Goal: Task Accomplishment & Management: Manage account settings

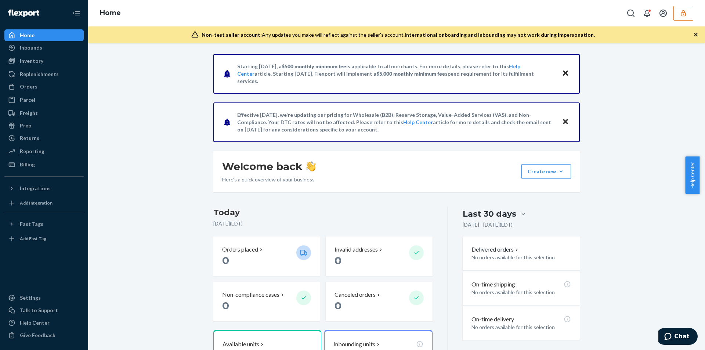
click at [693, 17] on button "button" at bounding box center [684, 13] width 20 height 15
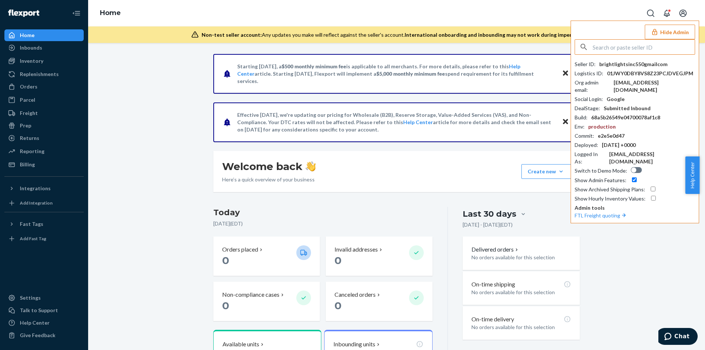
click at [636, 51] on input "text" at bounding box center [644, 47] width 102 height 15
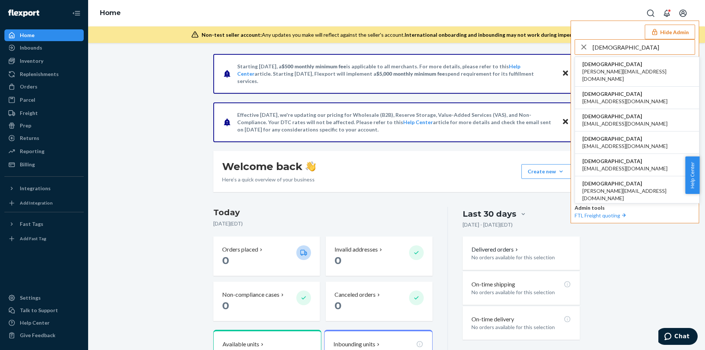
type input "hadisweetzzzmattresscom"
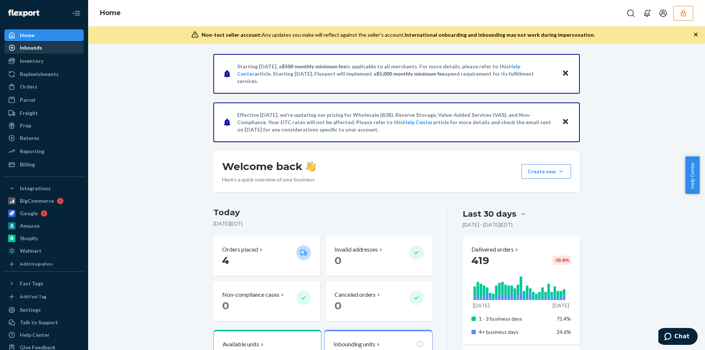
click at [32, 49] on div "Inbounds" at bounding box center [31, 47] width 22 height 7
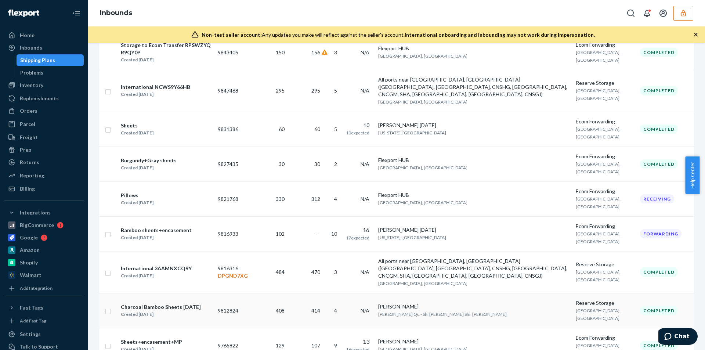
scroll to position [720, 0]
click at [211, 264] on div "International 3AAMNXCQ9Y Created Jun 19, 2025" at bounding box center [166, 271] width 91 height 15
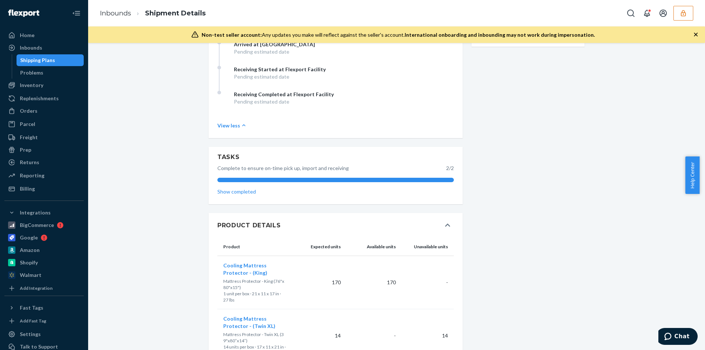
scroll to position [321, 0]
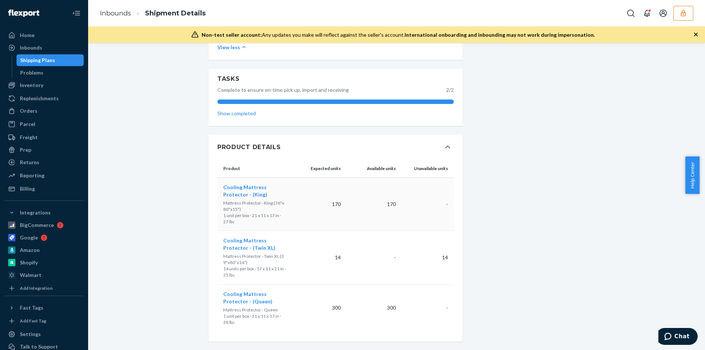
click at [255, 195] on span "Cooling Mattress Protector - (King)" at bounding box center [245, 191] width 44 height 14
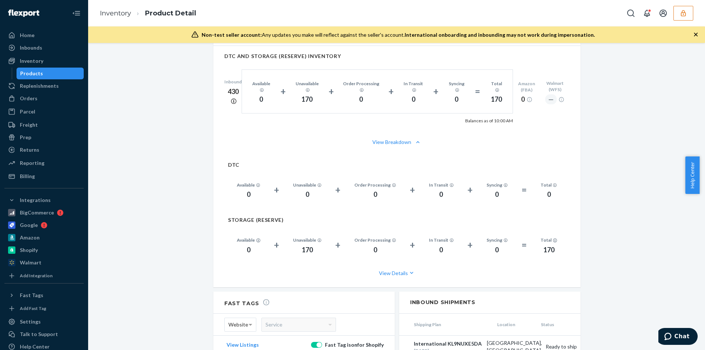
scroll to position [514, 0]
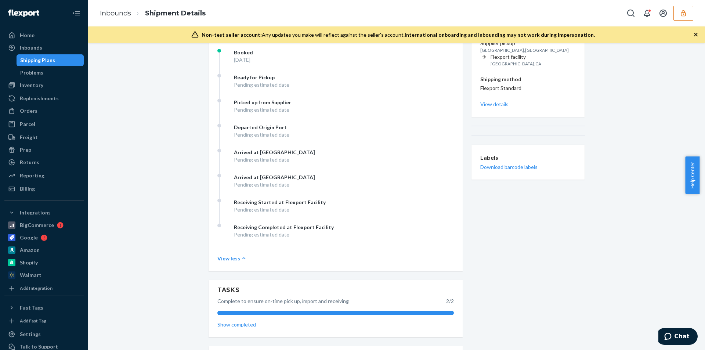
scroll to position [110, 0]
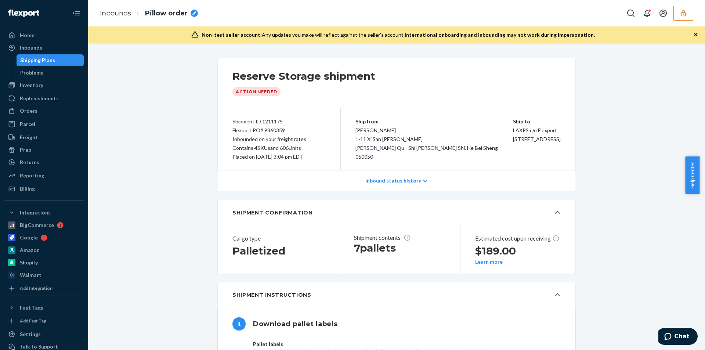
drag, startPoint x: 687, startPoint y: 16, endPoint x: 684, endPoint y: 21, distance: 5.3
click at [687, 16] on icon "button" at bounding box center [683, 13] width 7 height 7
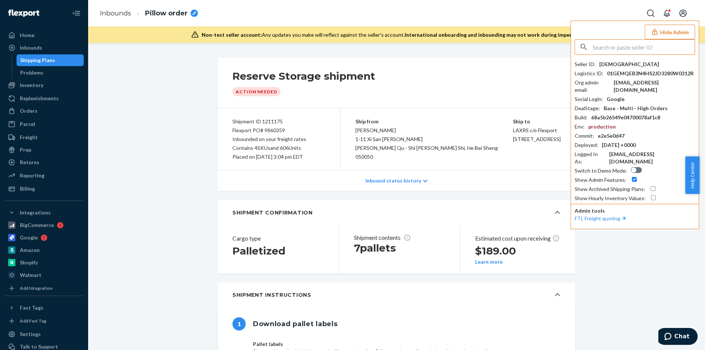
click at [647, 66] on div "hadisweetzzzmattresscom" at bounding box center [630, 64] width 60 height 7
copy div "hadisweetzzzmattresscom"
drag, startPoint x: 260, startPoint y: 131, endPoint x: 290, endPoint y: 130, distance: 29.8
click at [290, 130] on div "Flexport PO# 9860359" at bounding box center [279, 130] width 93 height 9
copy div "9860359"
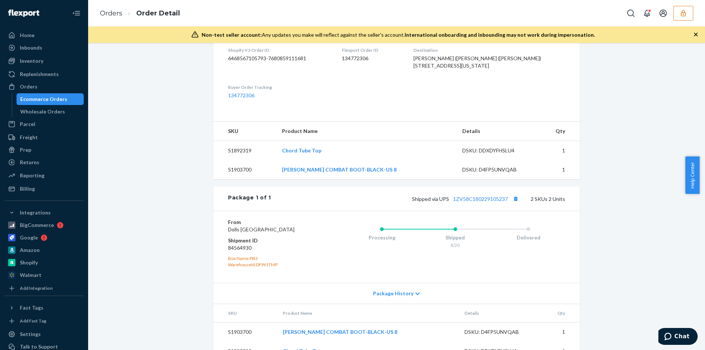
scroll to position [231, 0]
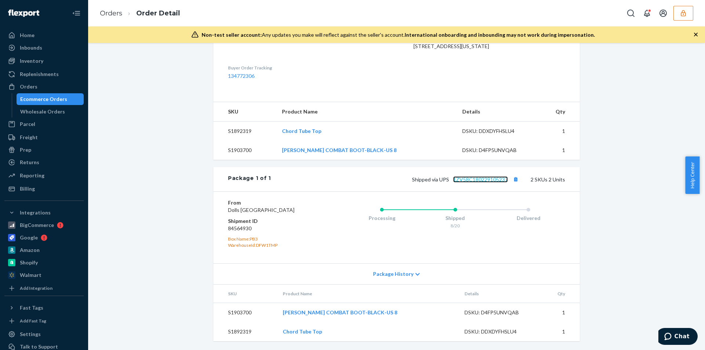
click at [461, 176] on link "1ZV58C180229105237" at bounding box center [480, 179] width 55 height 6
drag, startPoint x: 450, startPoint y: 173, endPoint x: 510, endPoint y: 174, distance: 59.9
click at [510, 176] on span "Shipped via UPS 1ZV58C180229105237" at bounding box center [466, 179] width 108 height 6
copy link "1ZV58C180229105237"
click at [680, 13] on button "button" at bounding box center [684, 13] width 20 height 15
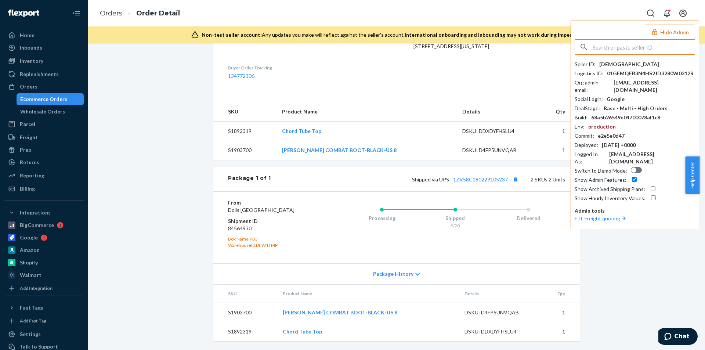
click at [643, 48] on input "text" at bounding box center [644, 47] width 102 height 15
type input "[EMAIL_ADDRESS][DOMAIN_NAME]"
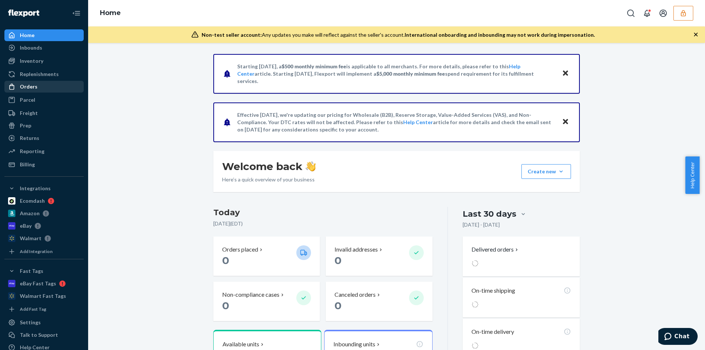
click at [22, 89] on div "Orders" at bounding box center [29, 86] width 18 height 7
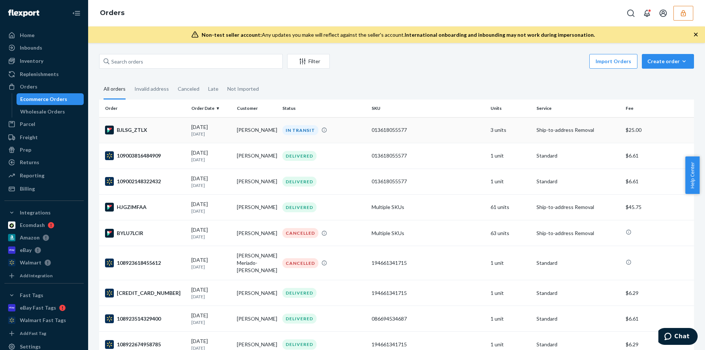
click at [352, 130] on div "IN TRANSIT" at bounding box center [324, 130] width 86 height 10
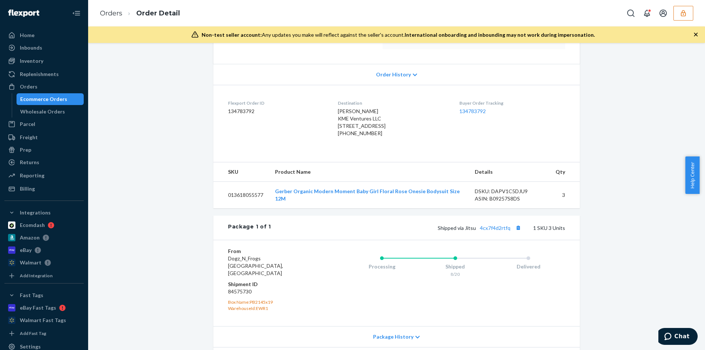
scroll to position [137, 0]
drag, startPoint x: 436, startPoint y: 241, endPoint x: 513, endPoint y: 240, distance: 76.4
click at [513, 232] on div "Shipped via Jitsu 4cx7f4d2rtfq 1 SKU 3 Units" at bounding box center [418, 228] width 294 height 10
copy span "Shipped via Jitsu 4cx7f4d2rtfq"
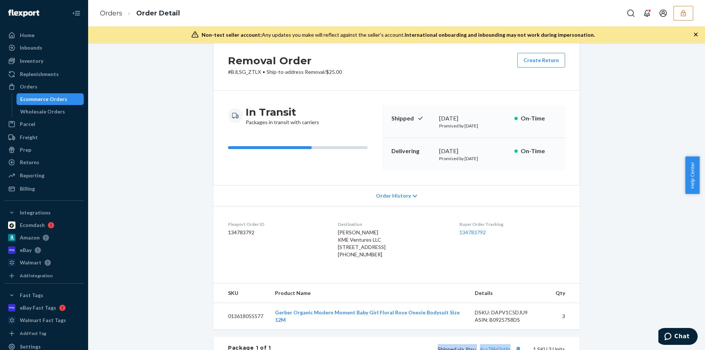
scroll to position [0, 0]
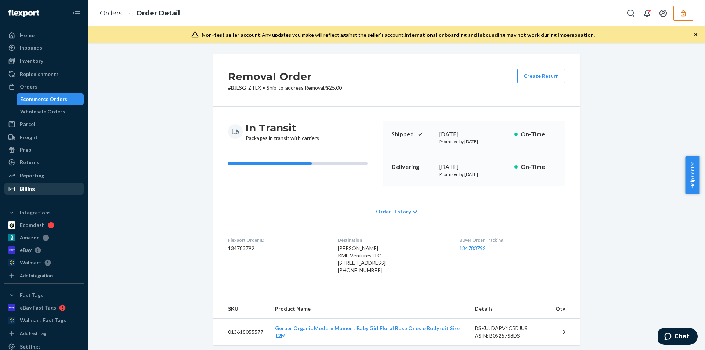
click at [28, 190] on div "Billing" at bounding box center [27, 188] width 15 height 7
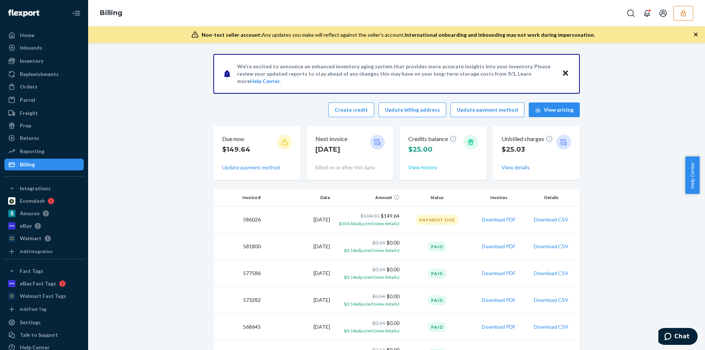
click at [417, 167] on button "View history" at bounding box center [423, 167] width 29 height 7
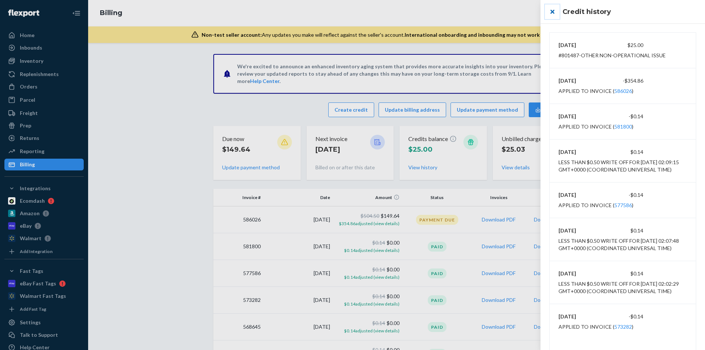
click at [551, 12] on button "close" at bounding box center [552, 11] width 15 height 15
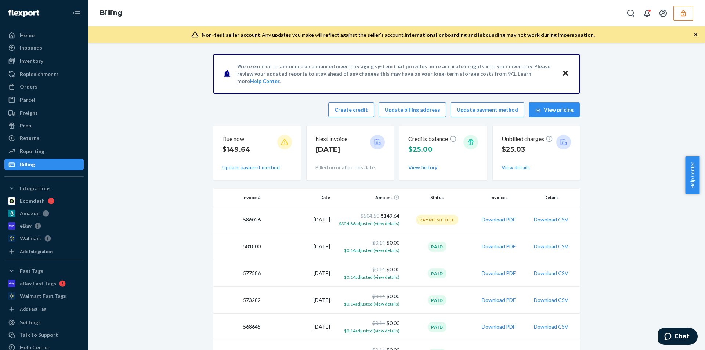
click at [683, 17] on button "button" at bounding box center [684, 13] width 20 height 15
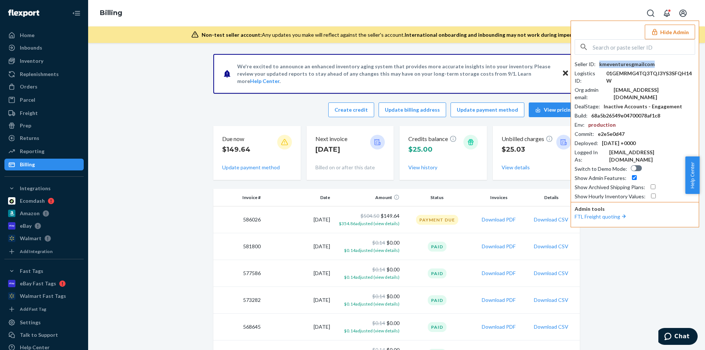
click at [628, 65] on div "kmeventuresgmailcom" at bounding box center [627, 64] width 55 height 7
click at [637, 86] on div "kmeventures@gmail.com" at bounding box center [655, 93] width 82 height 15
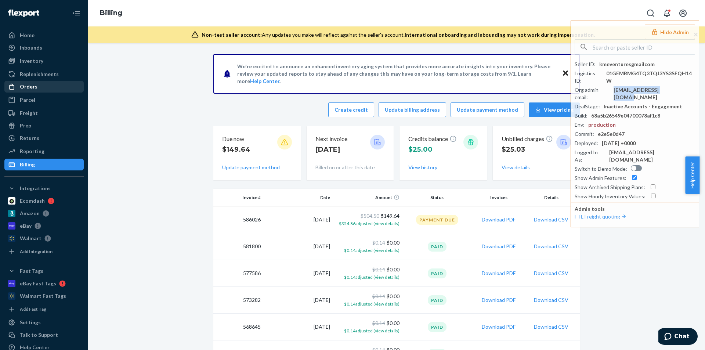
click at [33, 88] on div "Orders" at bounding box center [29, 86] width 18 height 7
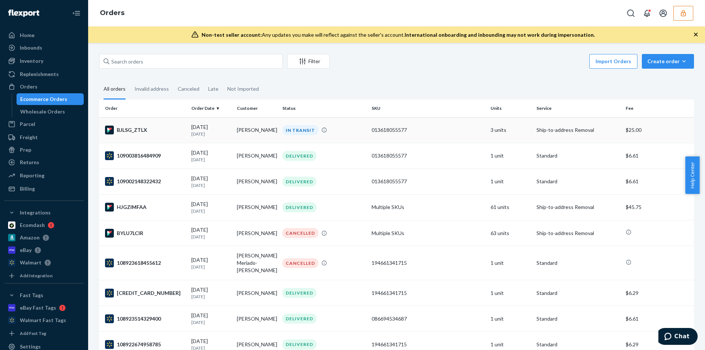
click at [351, 127] on div "IN TRANSIT" at bounding box center [324, 130] width 86 height 10
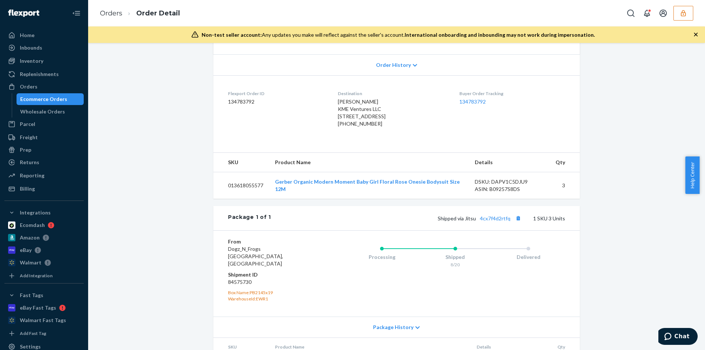
scroll to position [147, 0]
click at [358, 192] on link "Gerber Organic Modern Moment Baby Girl Floral Rose Onesie Bodysuit Size 12M" at bounding box center [367, 185] width 185 height 14
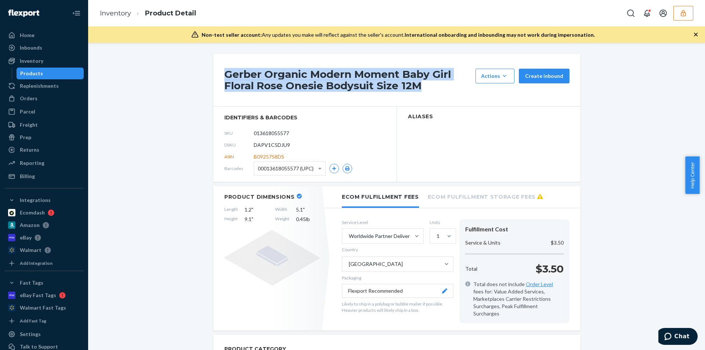
drag, startPoint x: 223, startPoint y: 73, endPoint x: 428, endPoint y: 90, distance: 205.3
click at [428, 90] on h1 "Gerber Organic Modern Moment Baby Girl Floral Rose Onesie Bodysuit Size 12M" at bounding box center [348, 80] width 248 height 23
copy h1 "Gerber Organic Modern Moment Baby Girl Floral Rose Onesie Bodysuit Size 12M"
click at [680, 11] on button "button" at bounding box center [684, 13] width 20 height 15
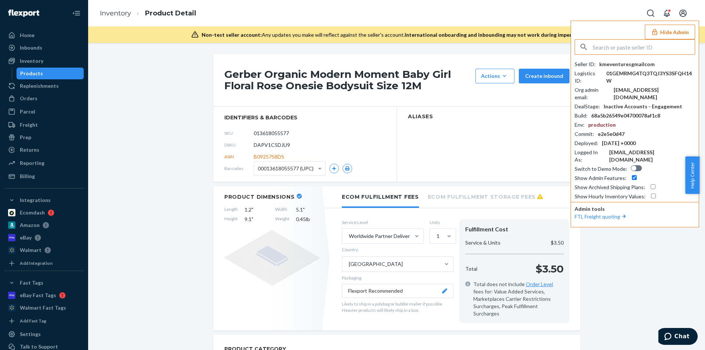
click at [647, 44] on input "text" at bounding box center [644, 47] width 102 height 15
type input "kenhimmler@broncobuckies.com"
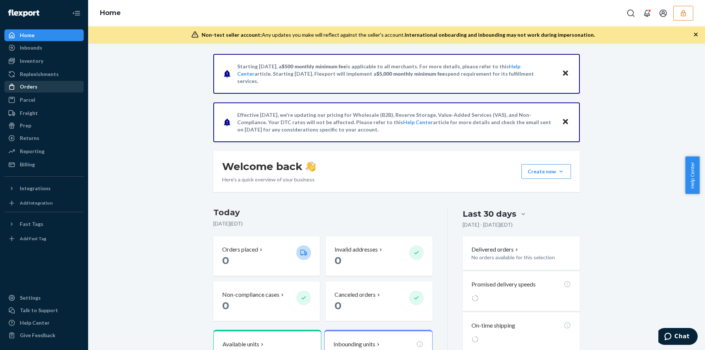
click at [31, 87] on div "Orders" at bounding box center [29, 86] width 18 height 7
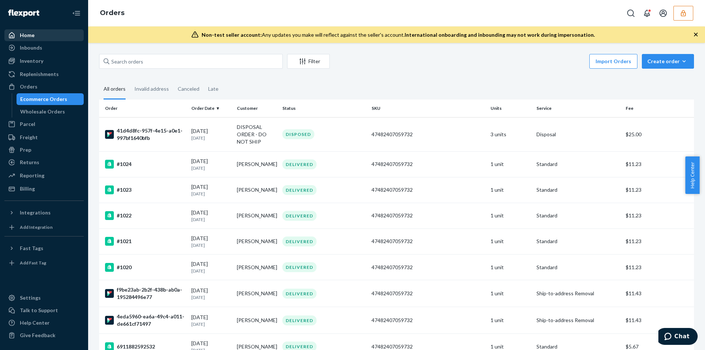
click at [31, 36] on div "Home" at bounding box center [27, 35] width 15 height 7
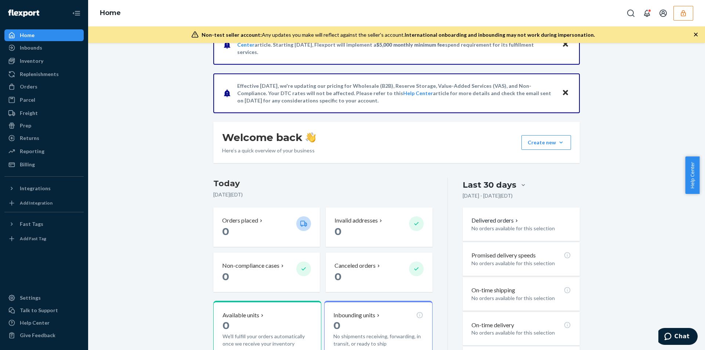
scroll to position [29, 0]
click at [37, 188] on div "Integrations" at bounding box center [35, 188] width 31 height 7
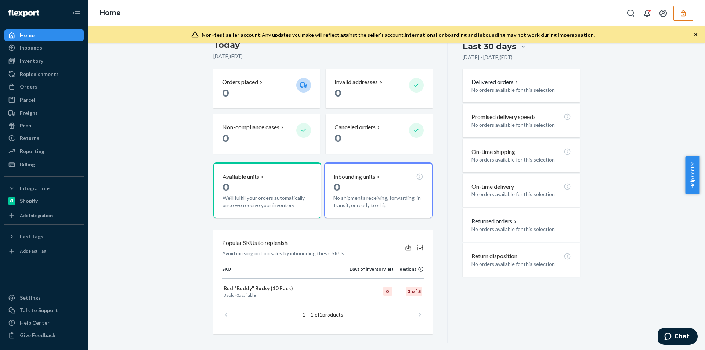
scroll to position [175, 0]
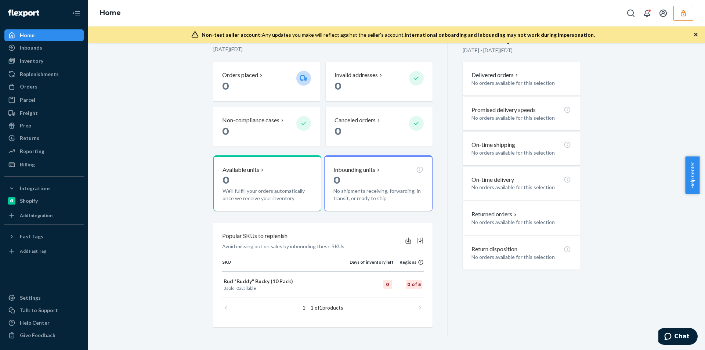
click at [676, 19] on button "button" at bounding box center [684, 13] width 20 height 15
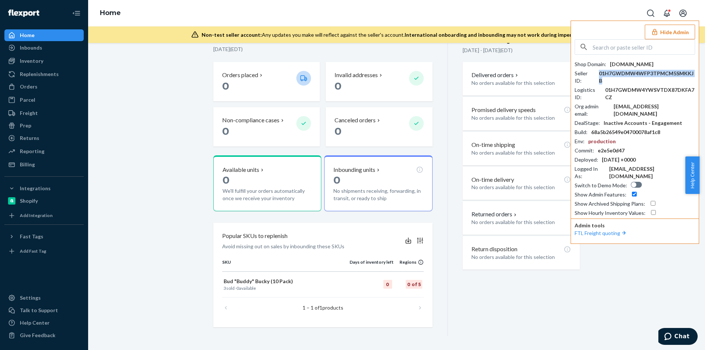
click at [637, 75] on div "01H7GWDMW4WFP3TPMCM5SMKKJB" at bounding box center [647, 77] width 96 height 15
click at [630, 103] on div "kenhimmler@broncobuckies.com" at bounding box center [655, 110] width 82 height 15
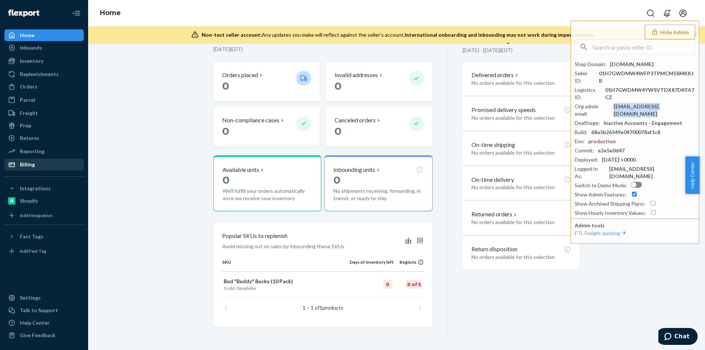
click at [27, 165] on div "Billing" at bounding box center [27, 164] width 15 height 7
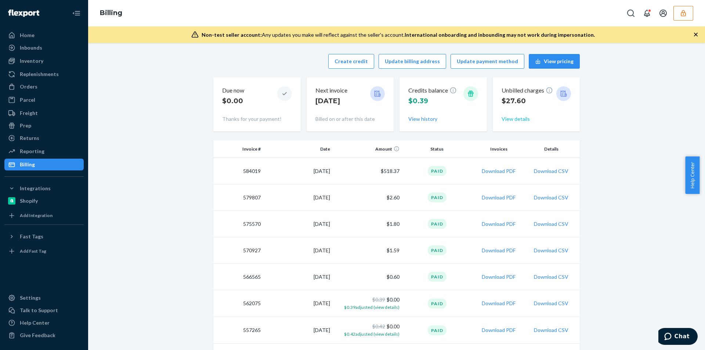
click at [519, 119] on button "View details" at bounding box center [516, 118] width 28 height 7
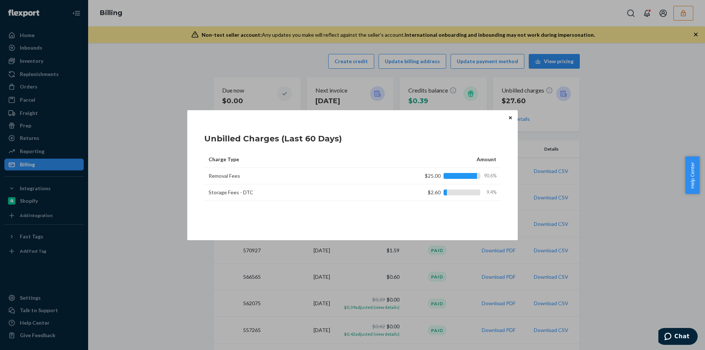
click at [510, 116] on icon "Close" at bounding box center [510, 117] width 3 height 3
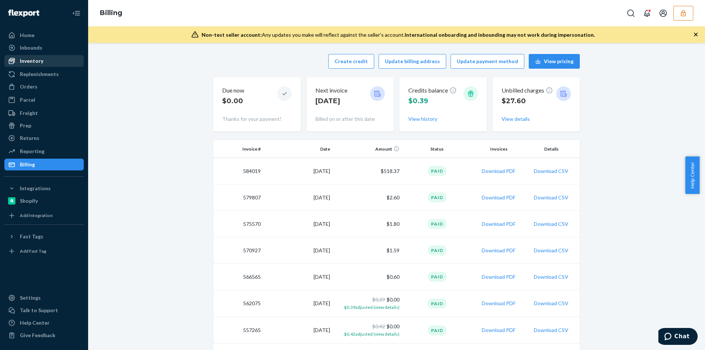
click at [37, 62] on div "Inventory" at bounding box center [32, 60] width 24 height 7
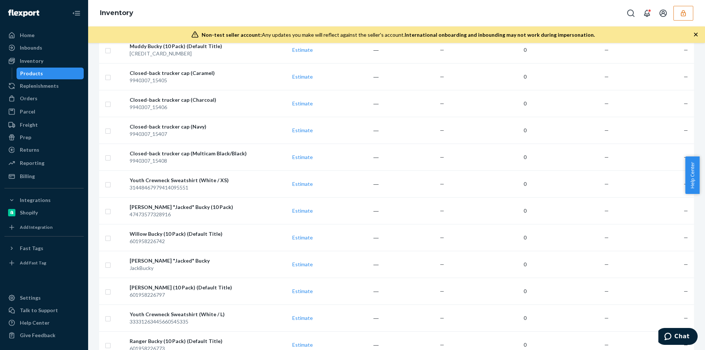
scroll to position [320, 0]
click at [685, 14] on icon "button" at bounding box center [683, 13] width 7 height 7
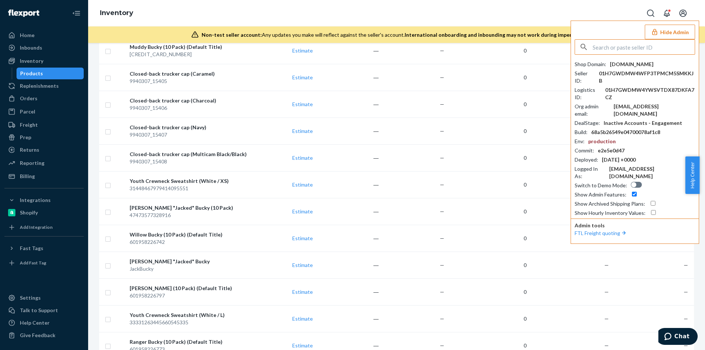
click at [614, 50] on input "text" at bounding box center [644, 47] width 102 height 15
type input "eric@100percent.com"
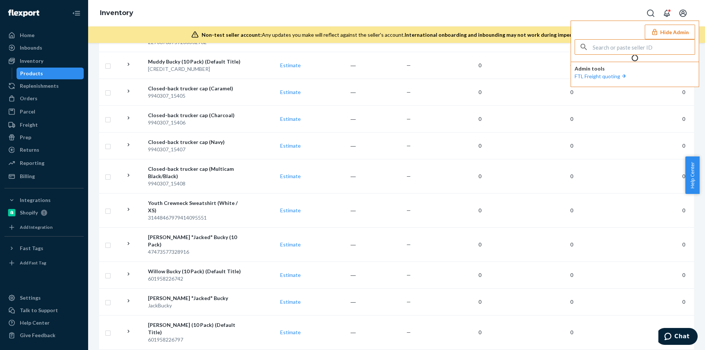
scroll to position [0, 0]
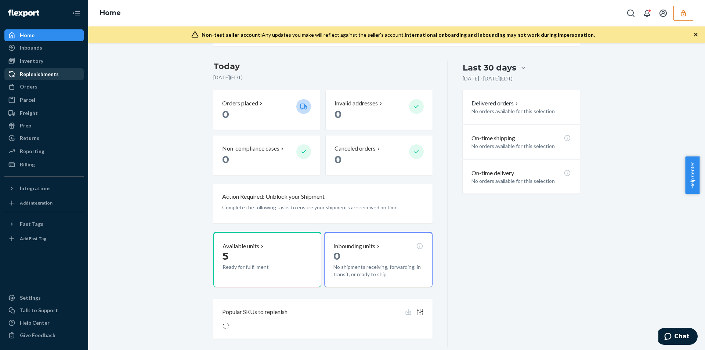
scroll to position [147, 0]
click at [25, 61] on div "Inventory" at bounding box center [32, 60] width 24 height 7
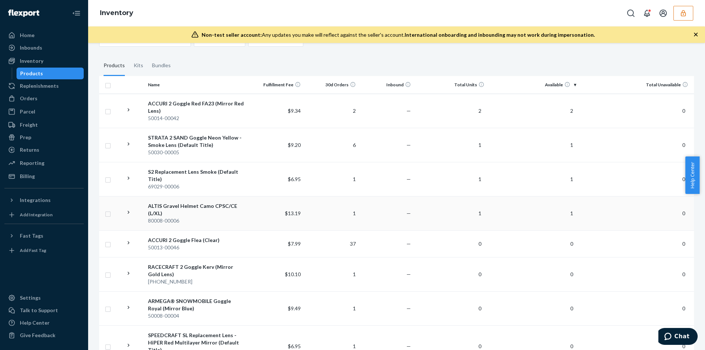
scroll to position [110, 0]
click at [108, 110] on input "checkbox" at bounding box center [108, 111] width 6 height 8
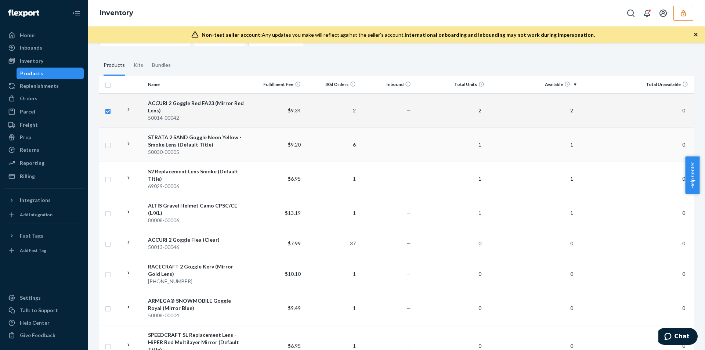
checkbox input "true"
click at [109, 147] on input "checkbox" at bounding box center [108, 145] width 6 height 8
checkbox input "true"
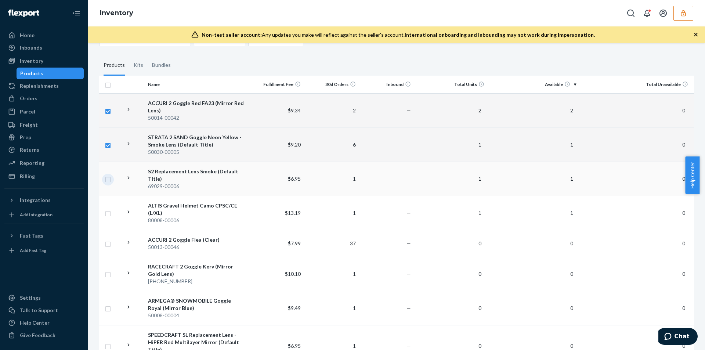
click at [110, 179] on input "checkbox" at bounding box center [108, 179] width 6 height 8
checkbox input "true"
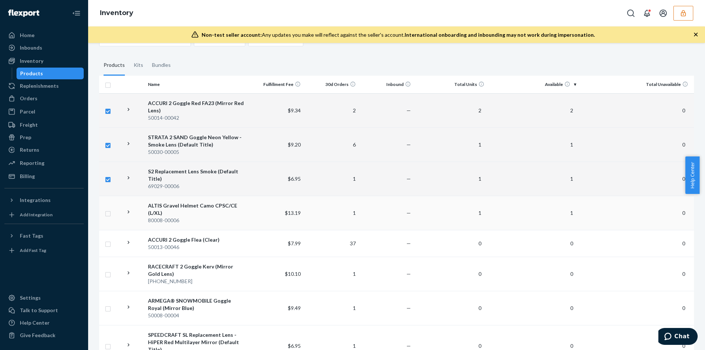
click at [109, 215] on input "checkbox" at bounding box center [108, 213] width 6 height 8
checkbox input "true"
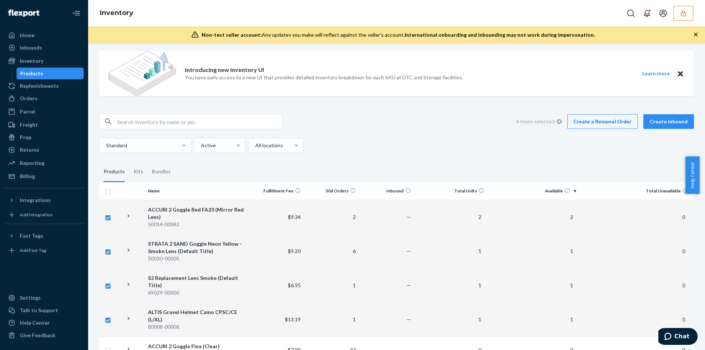
scroll to position [0, 0]
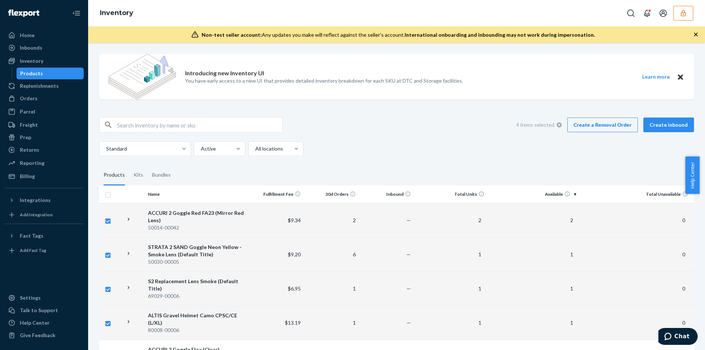
checkbox input "true"
click at [604, 126] on link "Create a Removal Order" at bounding box center [603, 125] width 71 height 15
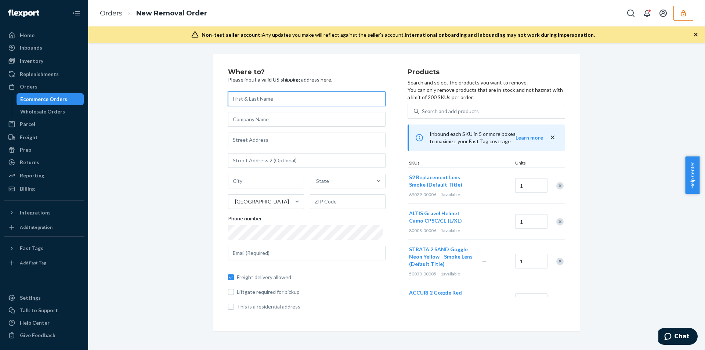
paste input "[PERSON_NAME]"
type input "[PERSON_NAME]"
click at [245, 120] on input "text" at bounding box center [307, 119] width 158 height 15
paste input "100 Percent"
type input "100 Percent"
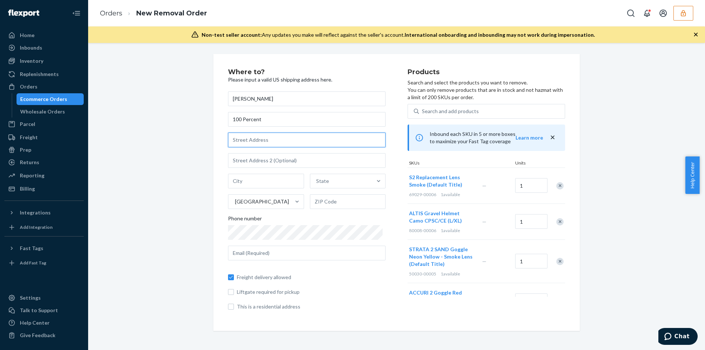
click at [249, 141] on input "text" at bounding box center [307, 140] width 158 height 15
paste input "[STREET_ADDRESS]"
type input "[STREET_ADDRESS]"
type input "San Diego"
type input "92121"
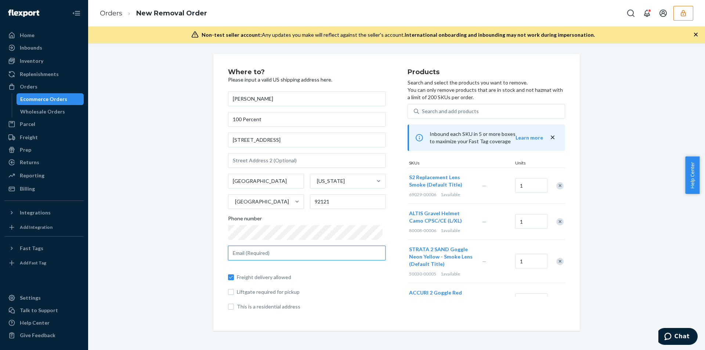
click at [267, 257] on input "text" at bounding box center [307, 253] width 158 height 15
paste input "sgutierrez@100percent.com"
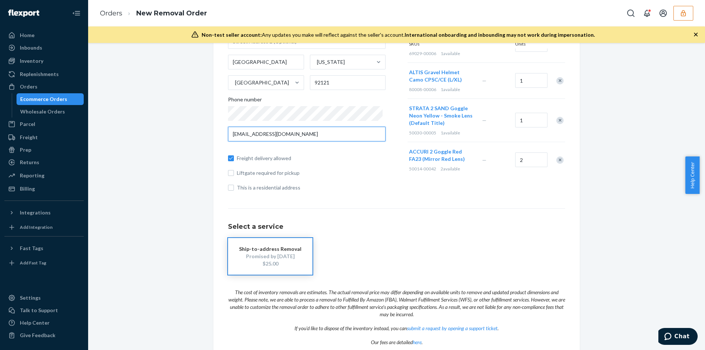
scroll to position [151, 0]
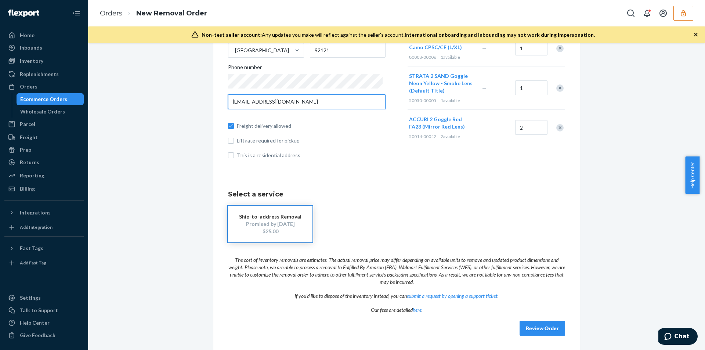
type input "sgutierrez@100percent.com"
click at [551, 328] on button "Review Order" at bounding box center [543, 328] width 46 height 15
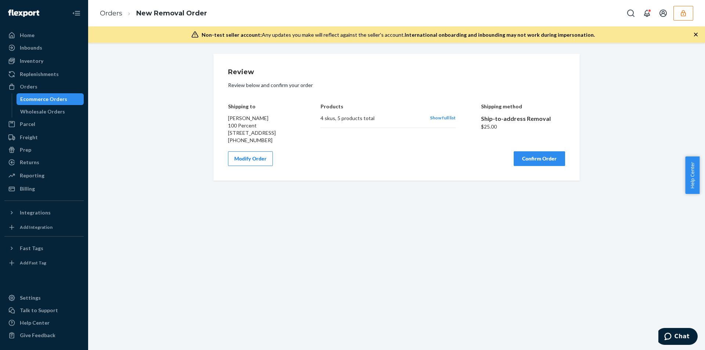
click at [254, 166] on button "Modify Order" at bounding box center [250, 158] width 45 height 15
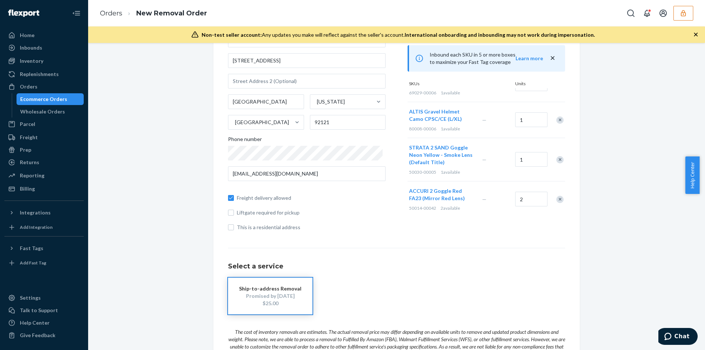
scroll to position [151, 0]
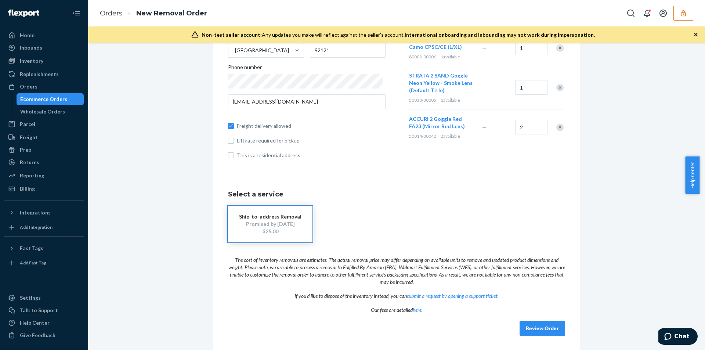
click at [555, 328] on button "Review Order" at bounding box center [543, 328] width 46 height 15
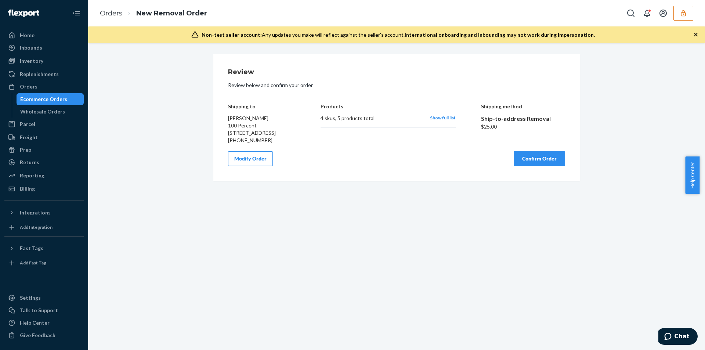
scroll to position [0, 0]
click at [527, 166] on button "Confirm Order" at bounding box center [539, 158] width 51 height 15
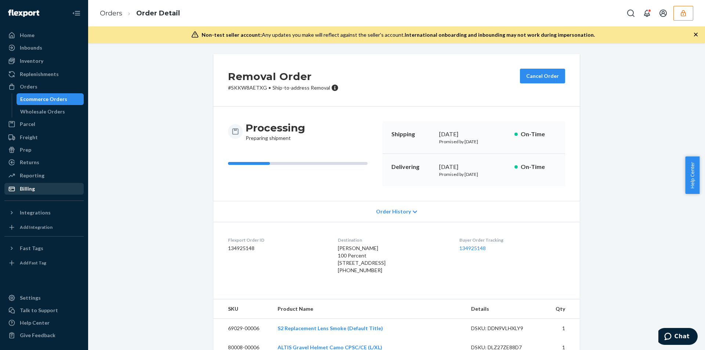
click at [28, 188] on div "Billing" at bounding box center [27, 188] width 15 height 7
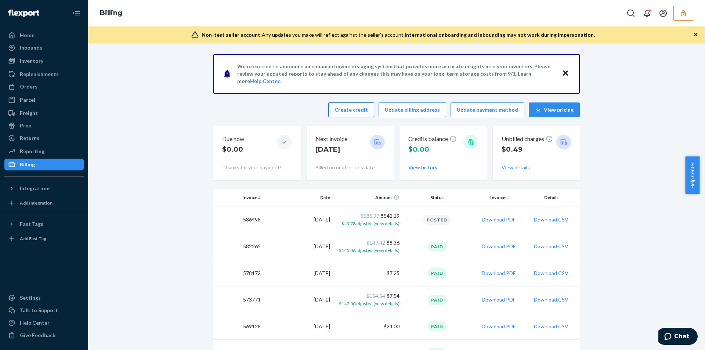
click at [361, 112] on button "Create credit" at bounding box center [351, 110] width 46 height 15
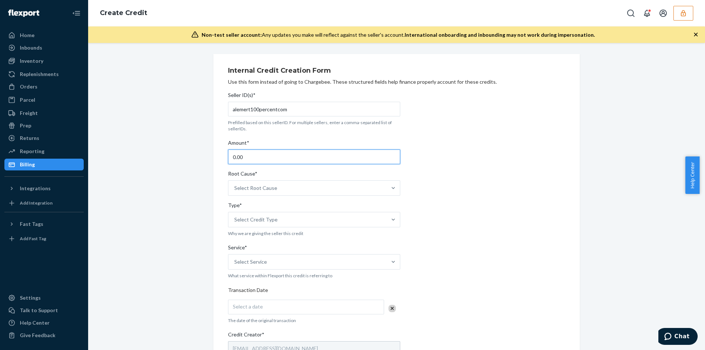
click at [257, 158] on input "0.00" at bounding box center [314, 157] width 172 height 15
type input "25.00"
click at [251, 190] on div "Select Root Cause" at bounding box center [255, 187] width 43 height 7
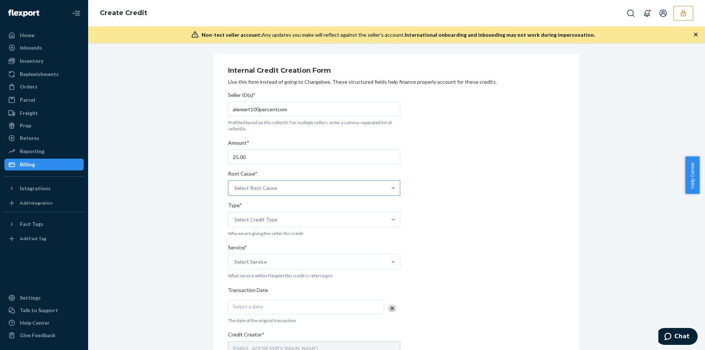
click at [235, 190] on input "Root Cause* Select Root Cause" at bounding box center [234, 187] width 1 height 7
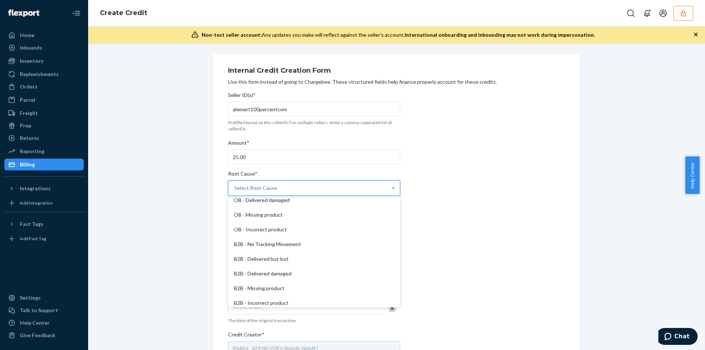
scroll to position [319, 0]
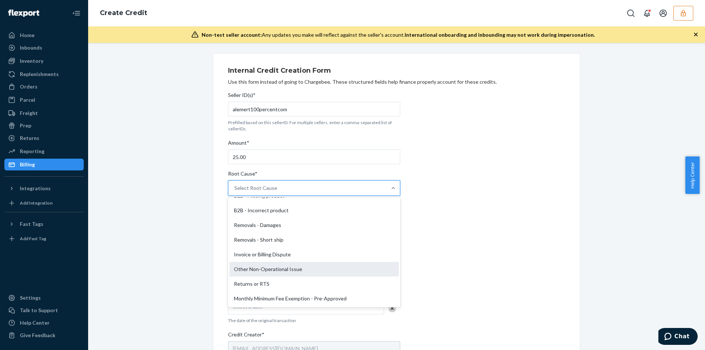
click at [285, 271] on div "Other Non-Operational Issue" at bounding box center [314, 269] width 169 height 15
click at [235, 192] on input "Root Cause* option Other Non-Operational Issue focused, 27 of 29. 29 results av…" at bounding box center [234, 187] width 1 height 7
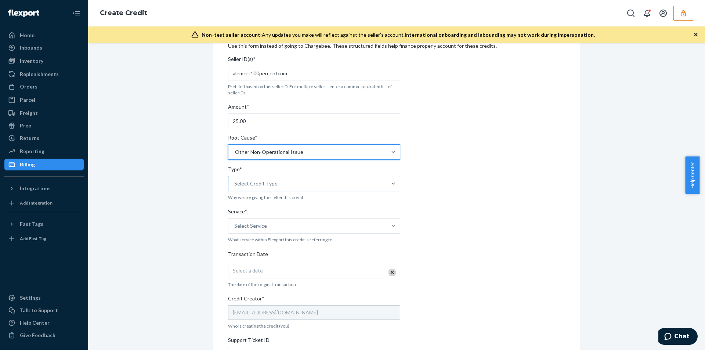
scroll to position [36, 0]
click at [248, 183] on div "Select Credit Type" at bounding box center [255, 183] width 43 height 7
click at [235, 183] on input "Type* option Support focused, 1 of 3. 3 results available. Use Up and Down to c…" at bounding box center [234, 183] width 1 height 7
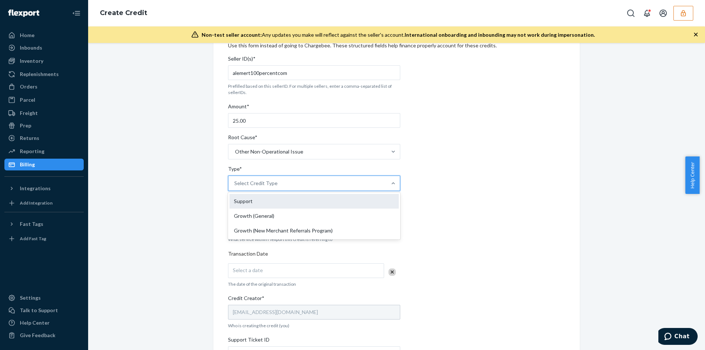
click at [243, 202] on div "Support" at bounding box center [314, 201] width 169 height 15
click at [235, 187] on input "Type* option Support focused, 1 of 3. 3 results available. Use Up and Down to c…" at bounding box center [234, 183] width 1 height 7
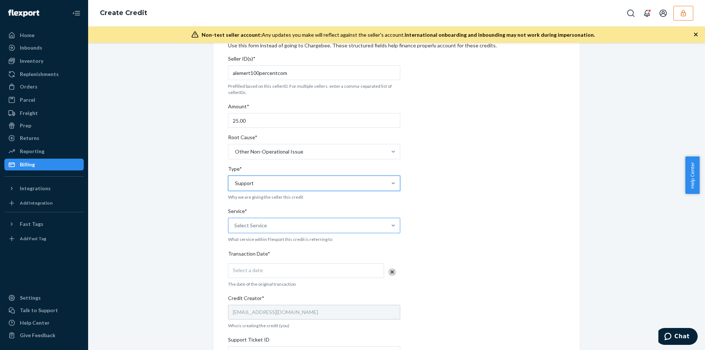
click at [254, 227] on div "Select Service" at bounding box center [250, 225] width 33 height 7
click at [235, 227] on input "Service* Select Service" at bounding box center [234, 225] width 1 height 7
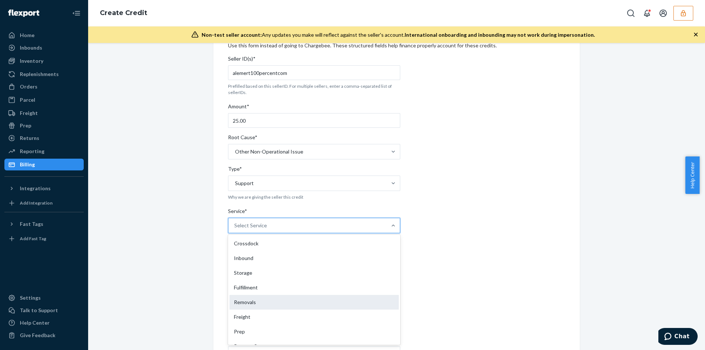
click at [248, 305] on div "Removals" at bounding box center [314, 302] width 169 height 15
click at [235, 229] on input "Service* option Removals focused, 5 of 10. 10 results available. Use Up and Dow…" at bounding box center [234, 225] width 1 height 7
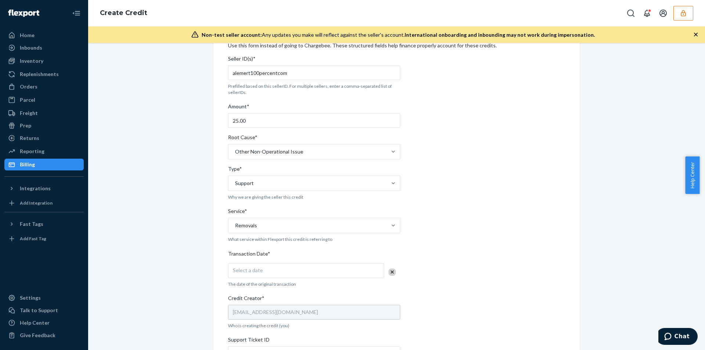
click at [260, 268] on div "Select a date" at bounding box center [306, 270] width 156 height 15
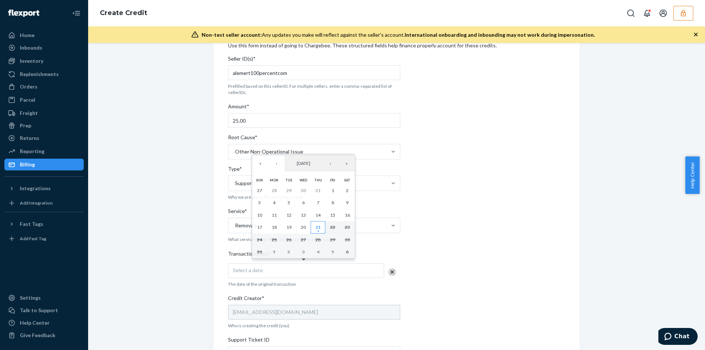
click at [318, 228] on abbr "21" at bounding box center [318, 227] width 5 height 6
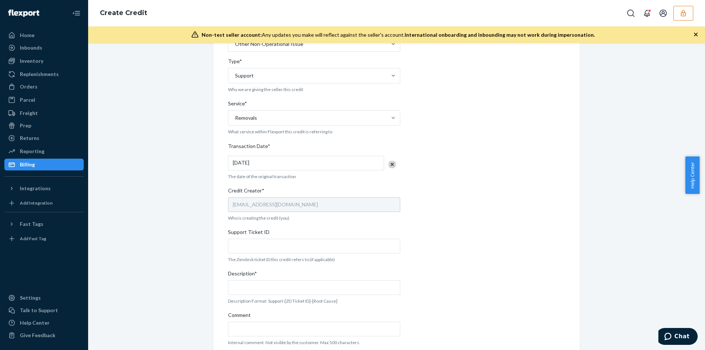
scroll to position [173, 0]
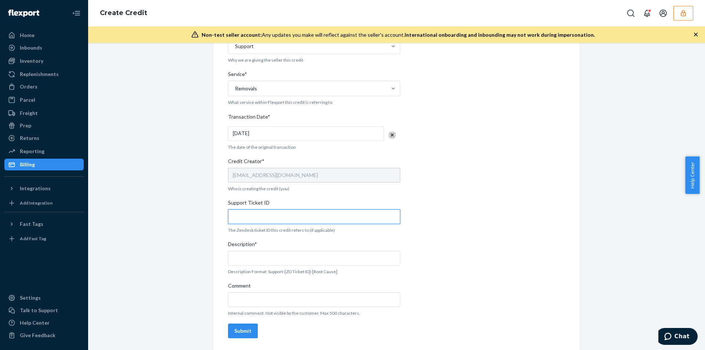
click at [242, 218] on input "Support Ticket ID" at bounding box center [314, 216] width 172 height 15
paste input "797915"
type input "797915"
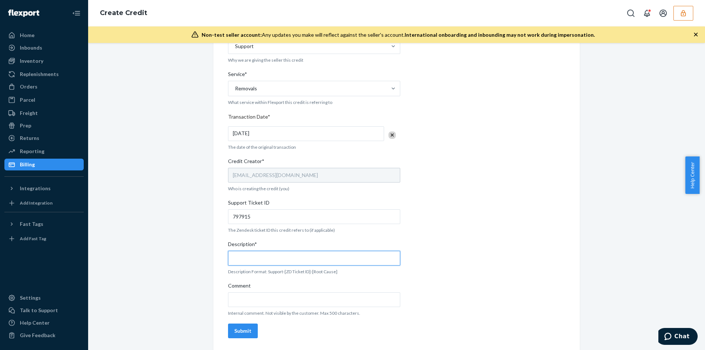
click at [242, 261] on input "Description*" at bounding box center [314, 258] width 172 height 15
paste input "797915"
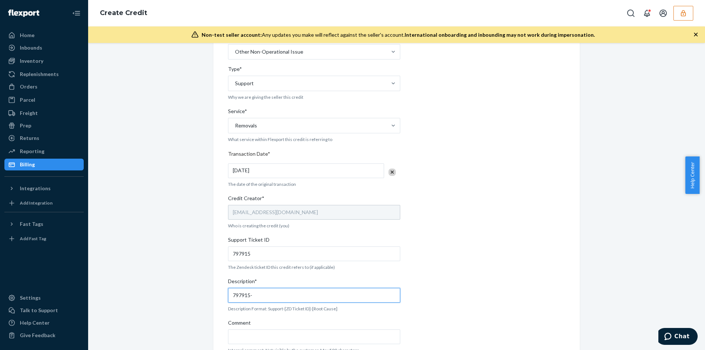
scroll to position [137, 0]
type input "797915-Other Non-Operational issue"
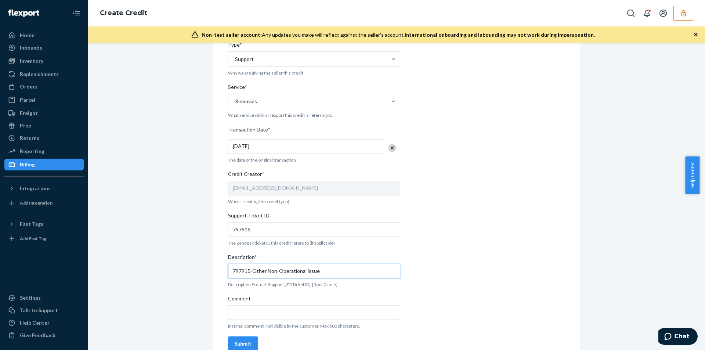
scroll to position [173, 0]
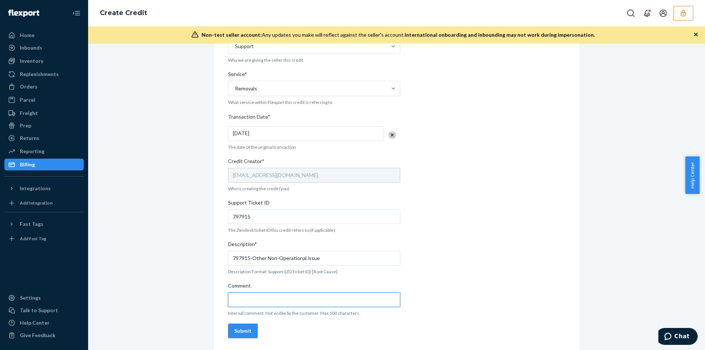
click at [242, 299] on input "Comment" at bounding box center [314, 299] width 172 height 15
paste input "https://flexport-fulfillment.zendesk.com/agent/tickets/797915"
type input "https://flexport-fulfillment.zendesk.com/agent/tickets/797915"
click at [241, 333] on div "Submit" at bounding box center [242, 330] width 17 height 7
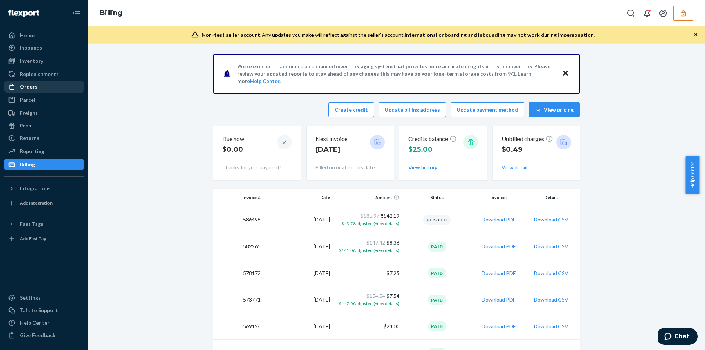
click at [26, 85] on div "Orders" at bounding box center [29, 86] width 18 height 7
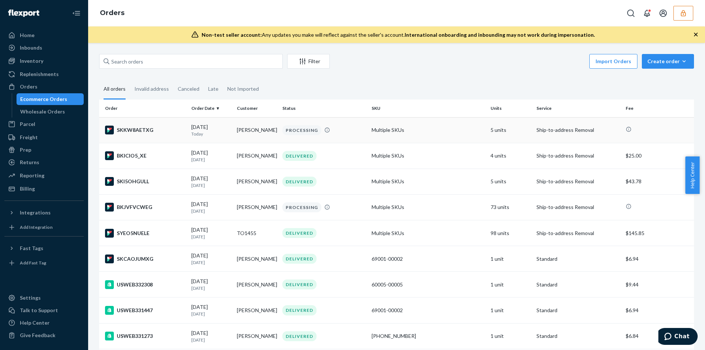
click at [337, 131] on div "PROCESSING" at bounding box center [324, 130] width 86 height 10
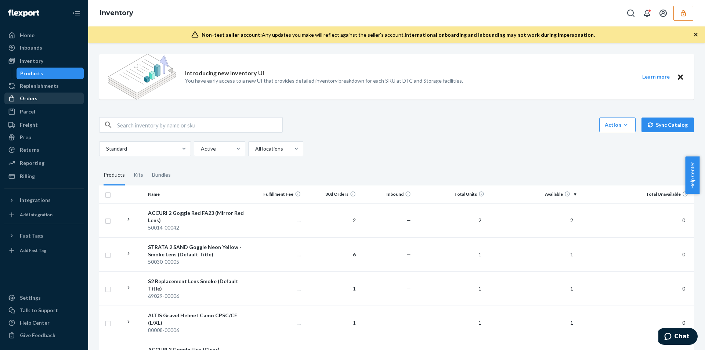
click at [29, 100] on div "Orders" at bounding box center [29, 98] width 18 height 7
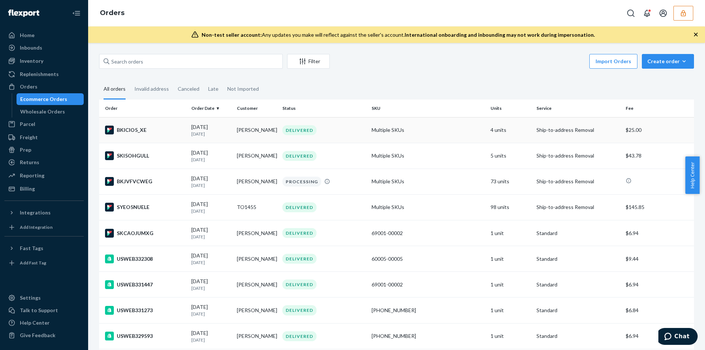
click at [437, 136] on td "Multiple SKUs" at bounding box center [428, 130] width 119 height 26
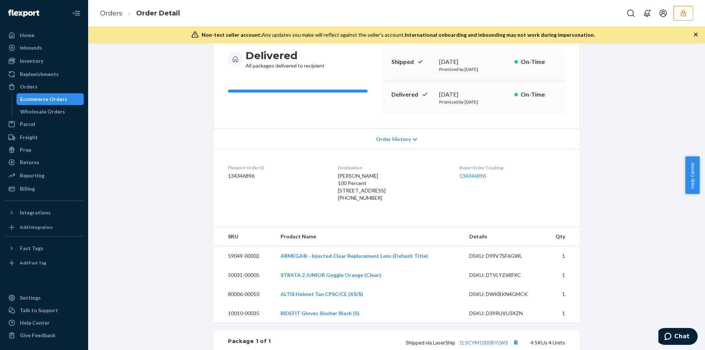
scroll to position [73, 0]
drag, startPoint x: 331, startPoint y: 174, endPoint x: 389, endPoint y: 168, distance: 59.1
click at [389, 169] on div "Destination [PERSON_NAME] 100 Percent [STREET_ADDRESS] [PHONE_NUMBER]" at bounding box center [392, 184] width 109 height 40
click at [368, 176] on span "[PERSON_NAME] 100 Percent [STREET_ADDRESS]" at bounding box center [362, 182] width 48 height 21
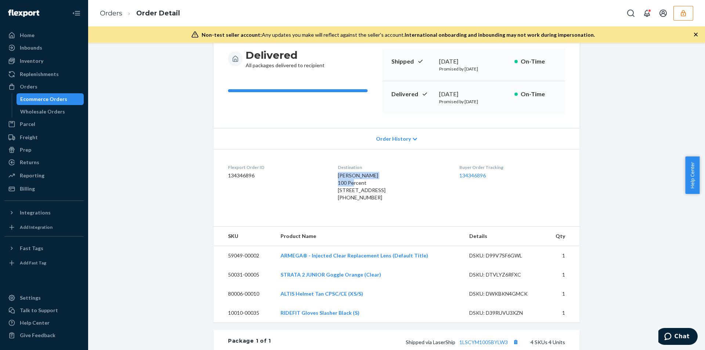
click at [368, 176] on span "[PERSON_NAME] 100 Percent [STREET_ADDRESS]" at bounding box center [362, 182] width 48 height 21
copy span "[PERSON_NAME]"
click at [352, 184] on span "[PERSON_NAME] 100 Percent [STREET_ADDRESS]" at bounding box center [362, 182] width 48 height 21
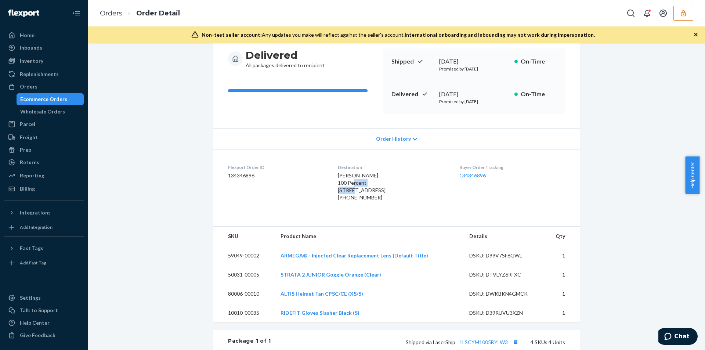
copy span "100 Percent"
click at [359, 190] on span "[PERSON_NAME] 100 Percent [STREET_ADDRESS]" at bounding box center [362, 182] width 48 height 21
click at [359, 191] on span "[PERSON_NAME] 100 Percent [STREET_ADDRESS]" at bounding box center [362, 182] width 48 height 21
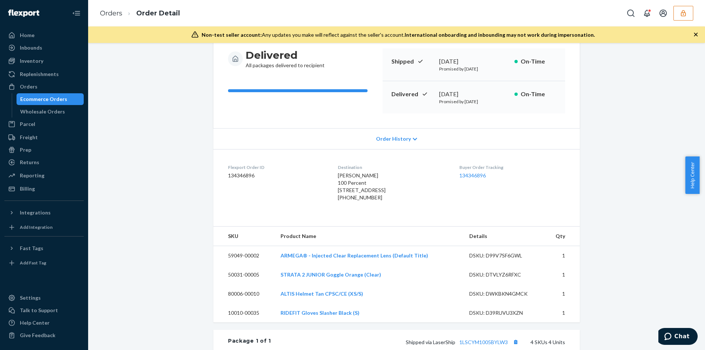
click at [359, 191] on span "[PERSON_NAME] 100 Percent [STREET_ADDRESS]" at bounding box center [362, 182] width 48 height 21
click at [358, 190] on span "[PERSON_NAME] 100 Percent [STREET_ADDRESS]" at bounding box center [362, 182] width 48 height 21
click at [357, 189] on span "[PERSON_NAME] 100 Percent [STREET_ADDRESS]" at bounding box center [362, 182] width 48 height 21
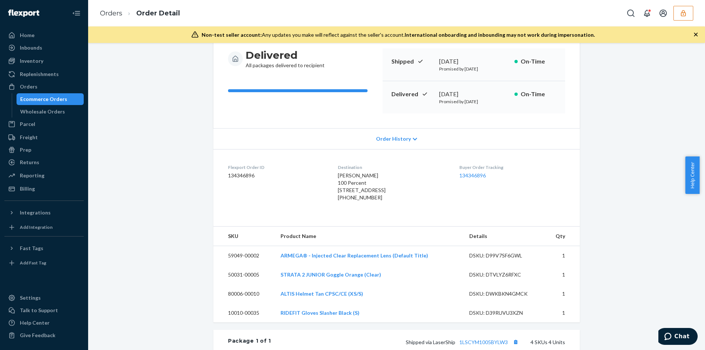
click at [357, 189] on span "[PERSON_NAME] 100 Percent [STREET_ADDRESS]" at bounding box center [362, 182] width 48 height 21
copy span "[STREET_ADDRESS]"
drag, startPoint x: 336, startPoint y: 214, endPoint x: 367, endPoint y: 215, distance: 31.2
click at [367, 201] on div "[PHONE_NUMBER]" at bounding box center [392, 197] width 109 height 7
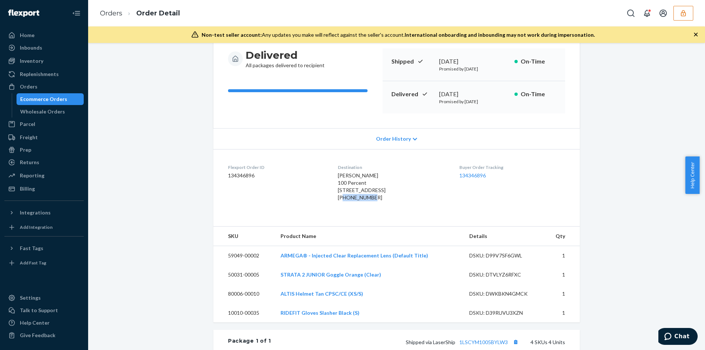
copy div "6198764202"
